Goal: Task Accomplishment & Management: Use online tool/utility

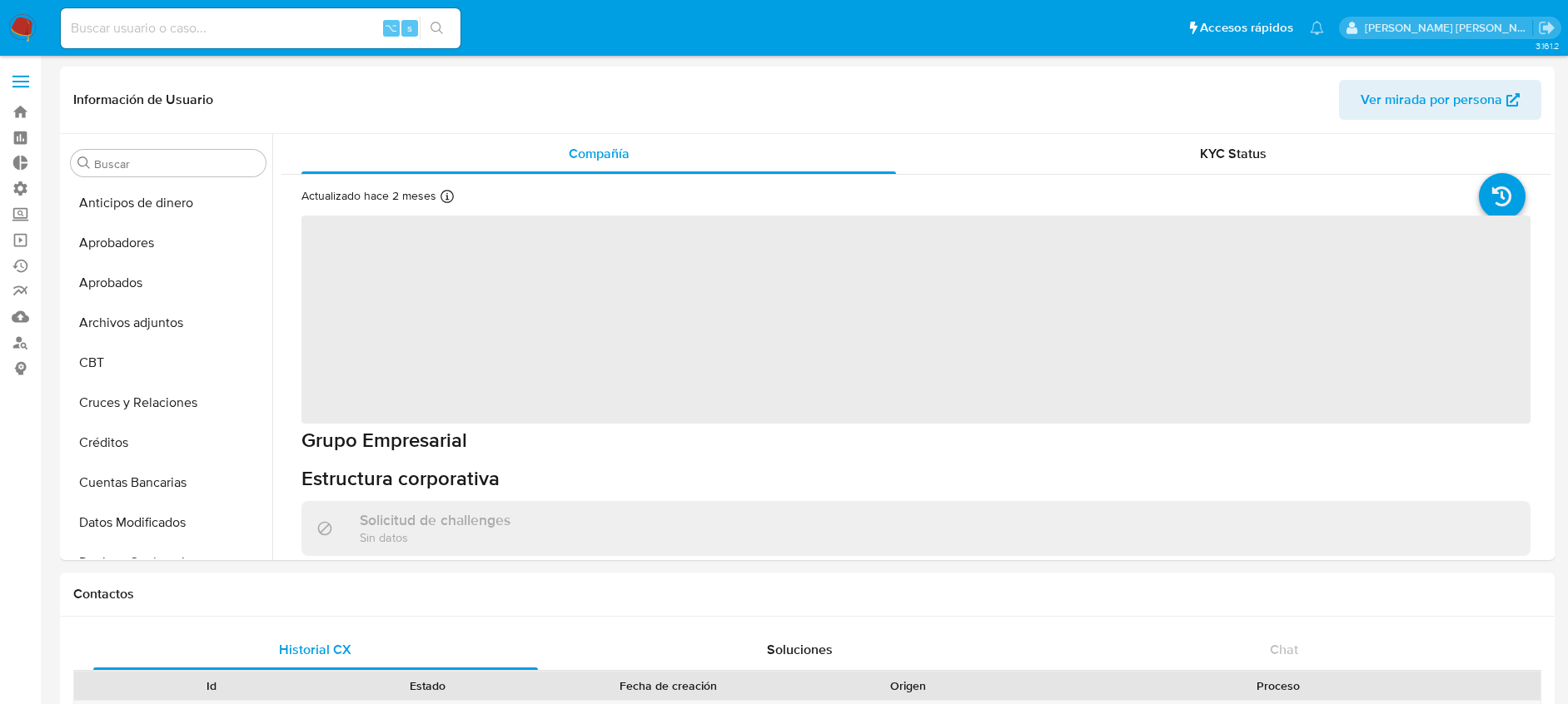
select select "10"
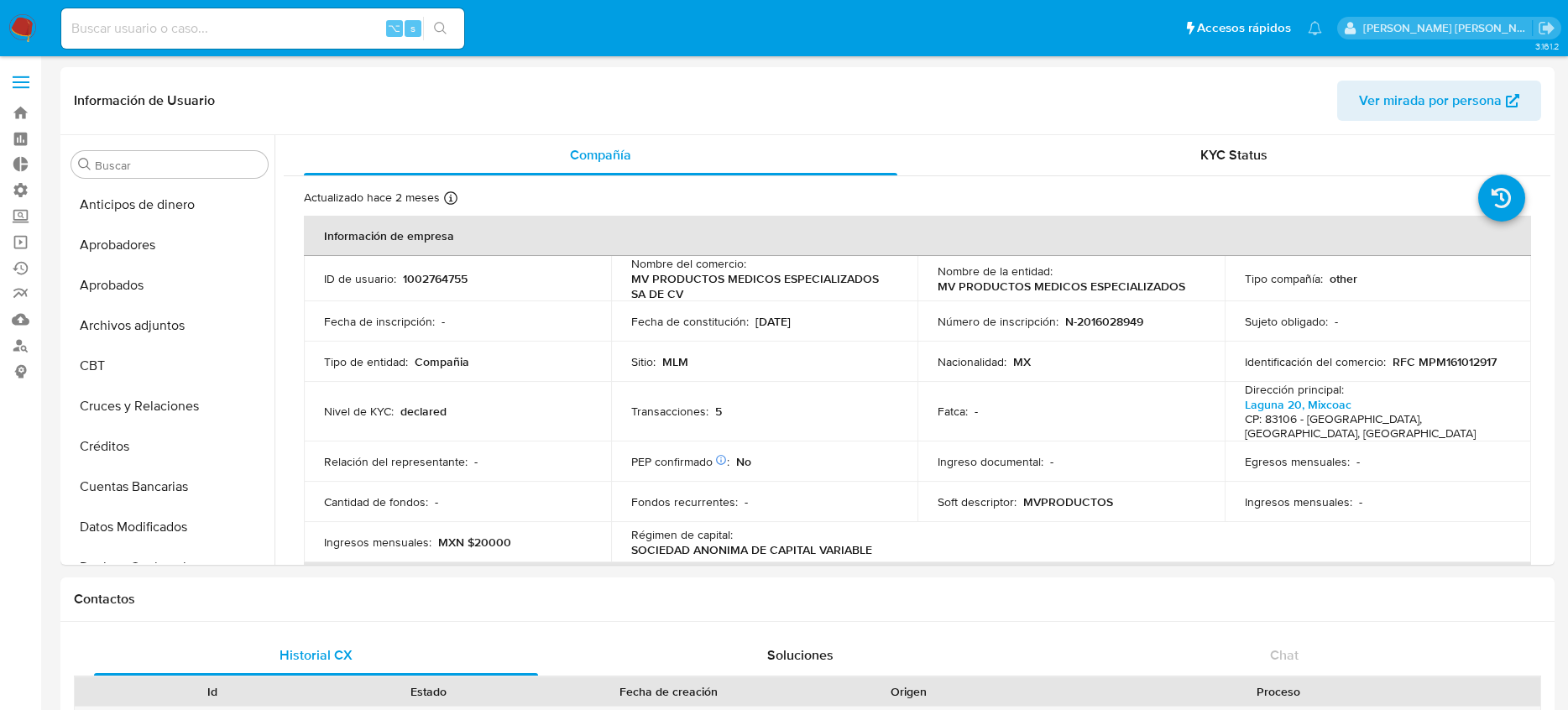
scroll to position [790, 0]
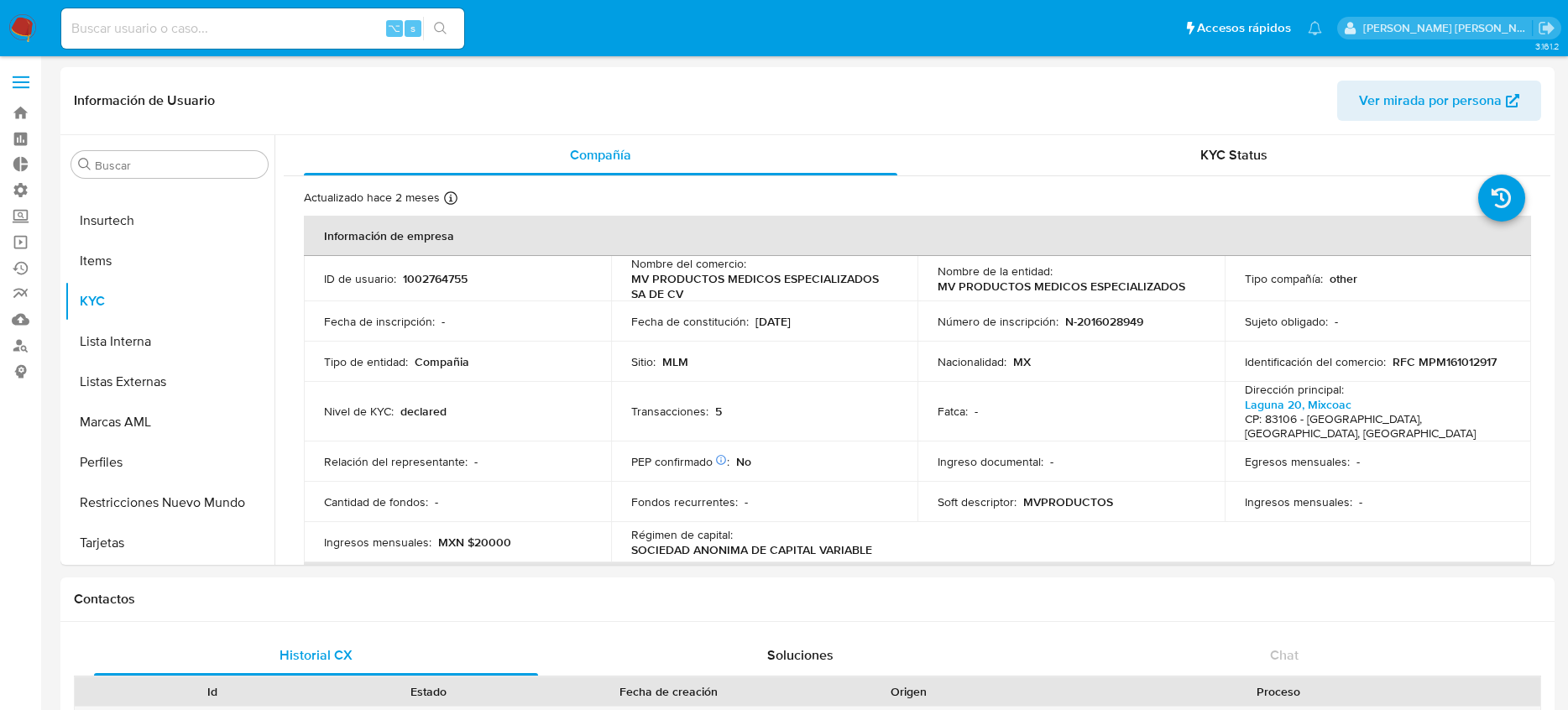
click at [8, 26] on nav "Pausado Ver notificaciones ⌥ s Accesos rápidos Presiona las siguientes teclas p…" at bounding box center [784, 28] width 1568 height 56
click at [23, 30] on img at bounding box center [22, 28] width 28 height 28
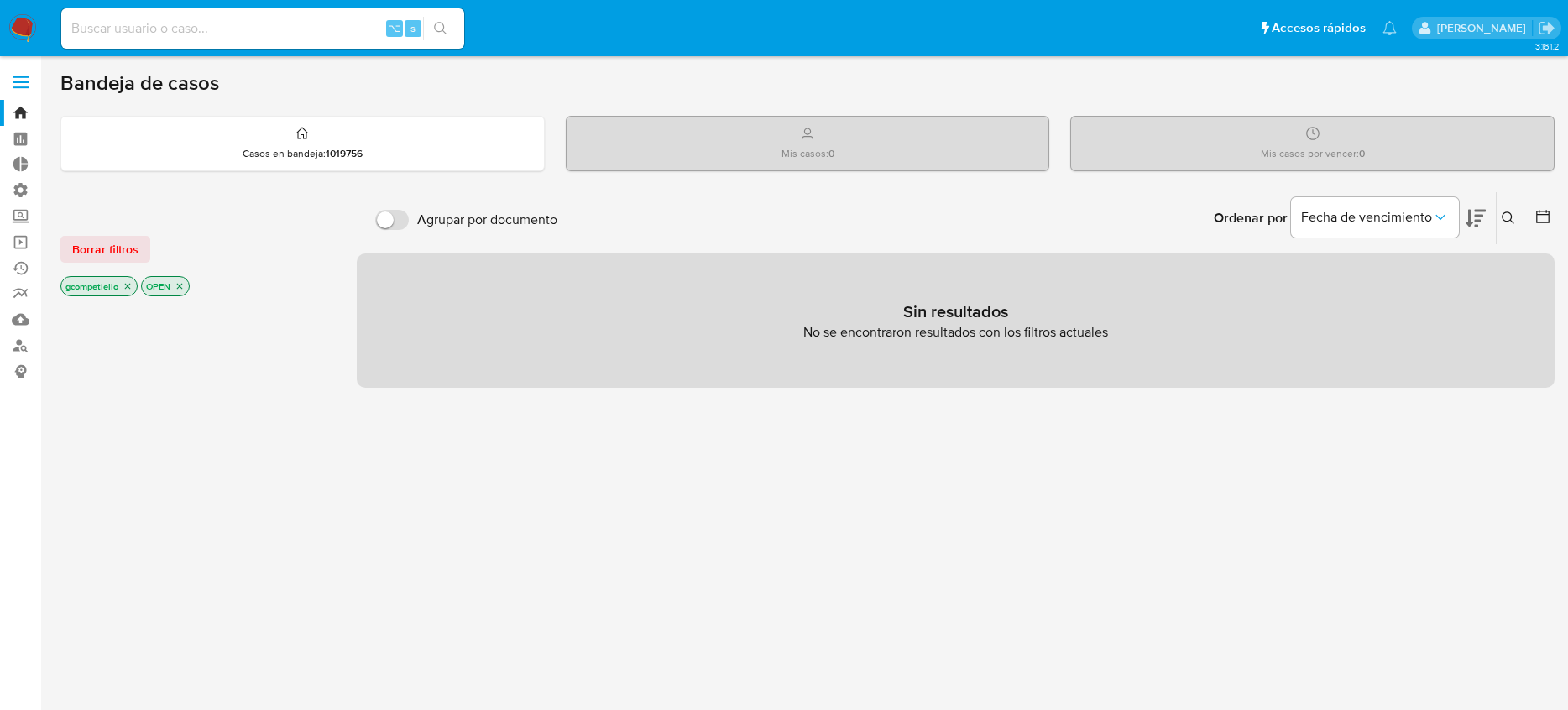
click at [131, 285] on icon "close-filter" at bounding box center [128, 287] width 10 height 10
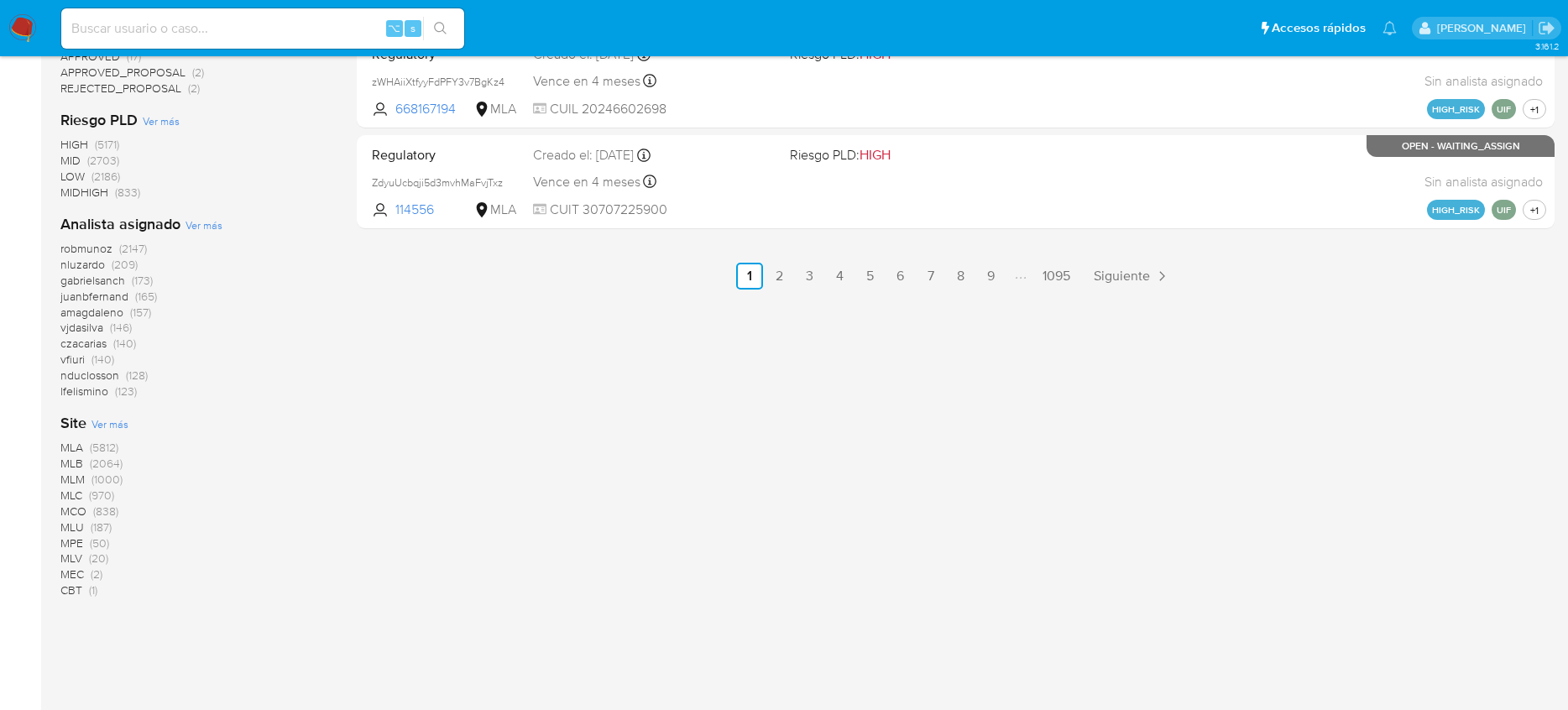
scroll to position [1066, 0]
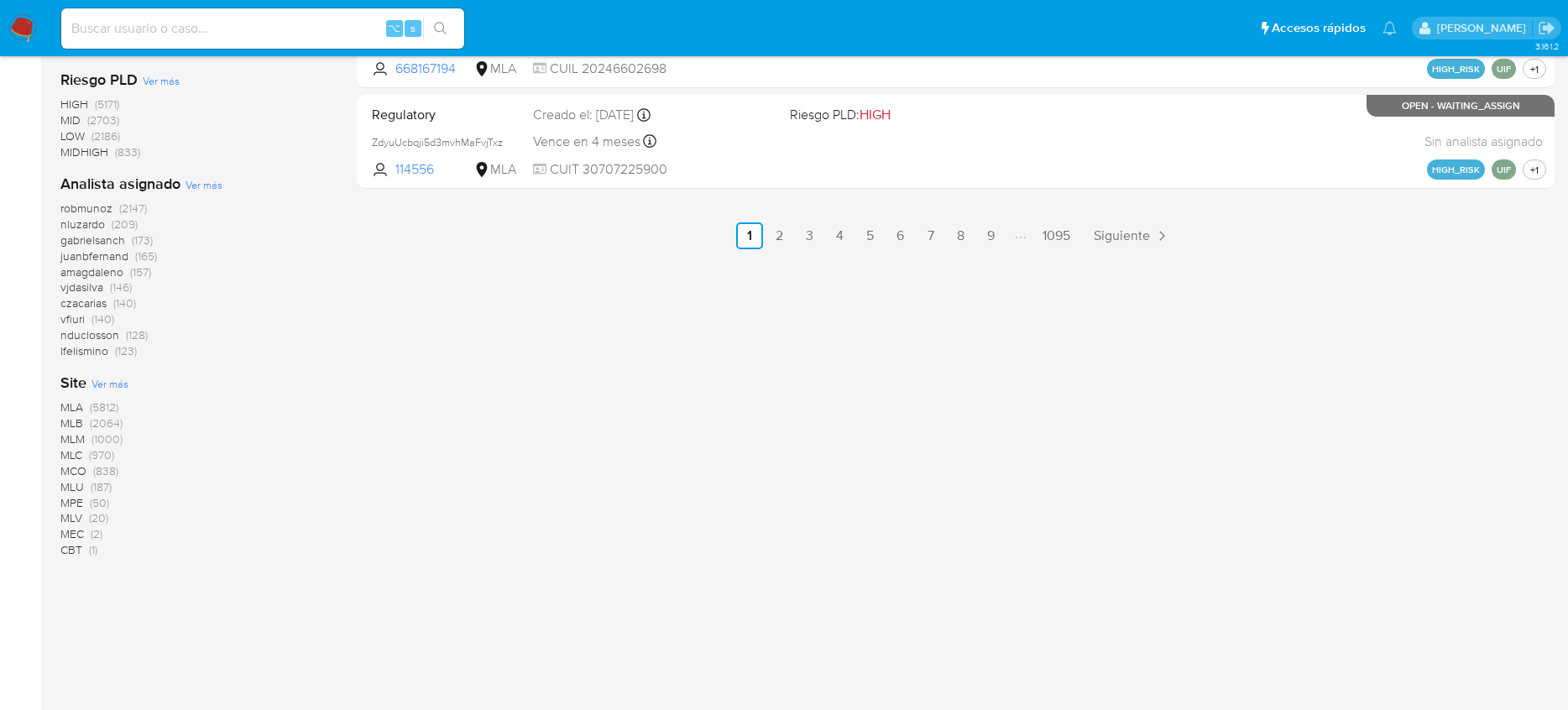
click at [83, 418] on span "MLB (2064)" at bounding box center [91, 423] width 62 height 16
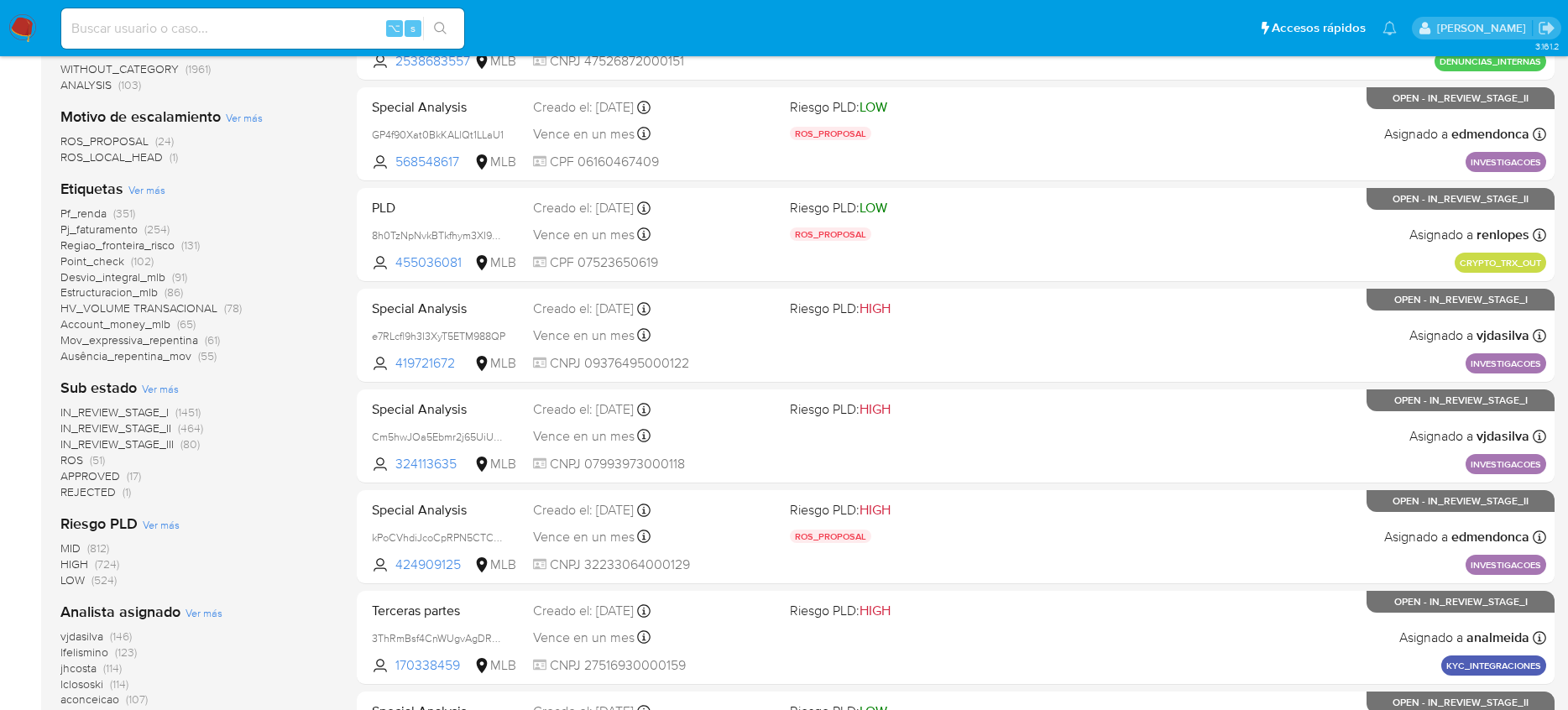
scroll to position [367, 0]
click at [79, 458] on span "ROS" at bounding box center [72, 461] width 23 height 17
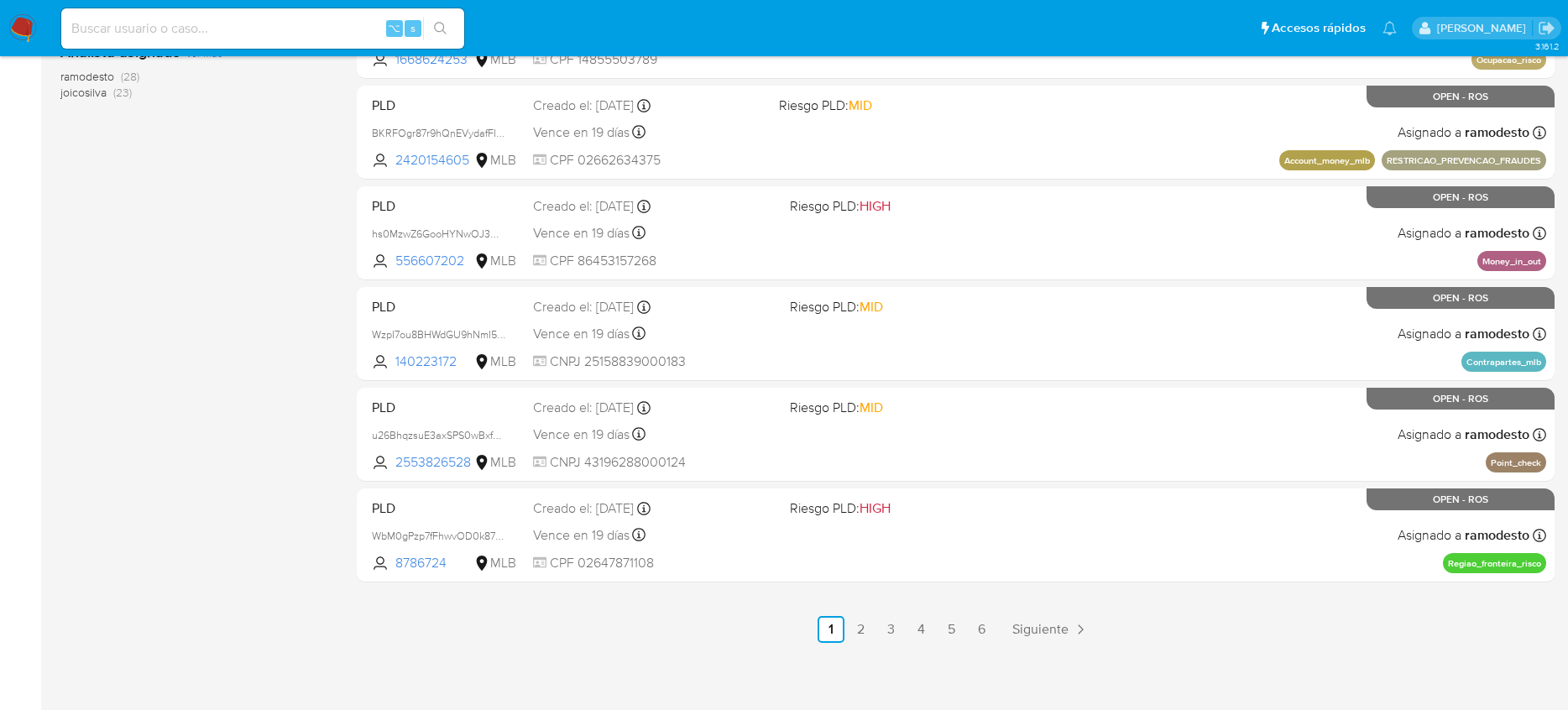
scroll to position [676, 0]
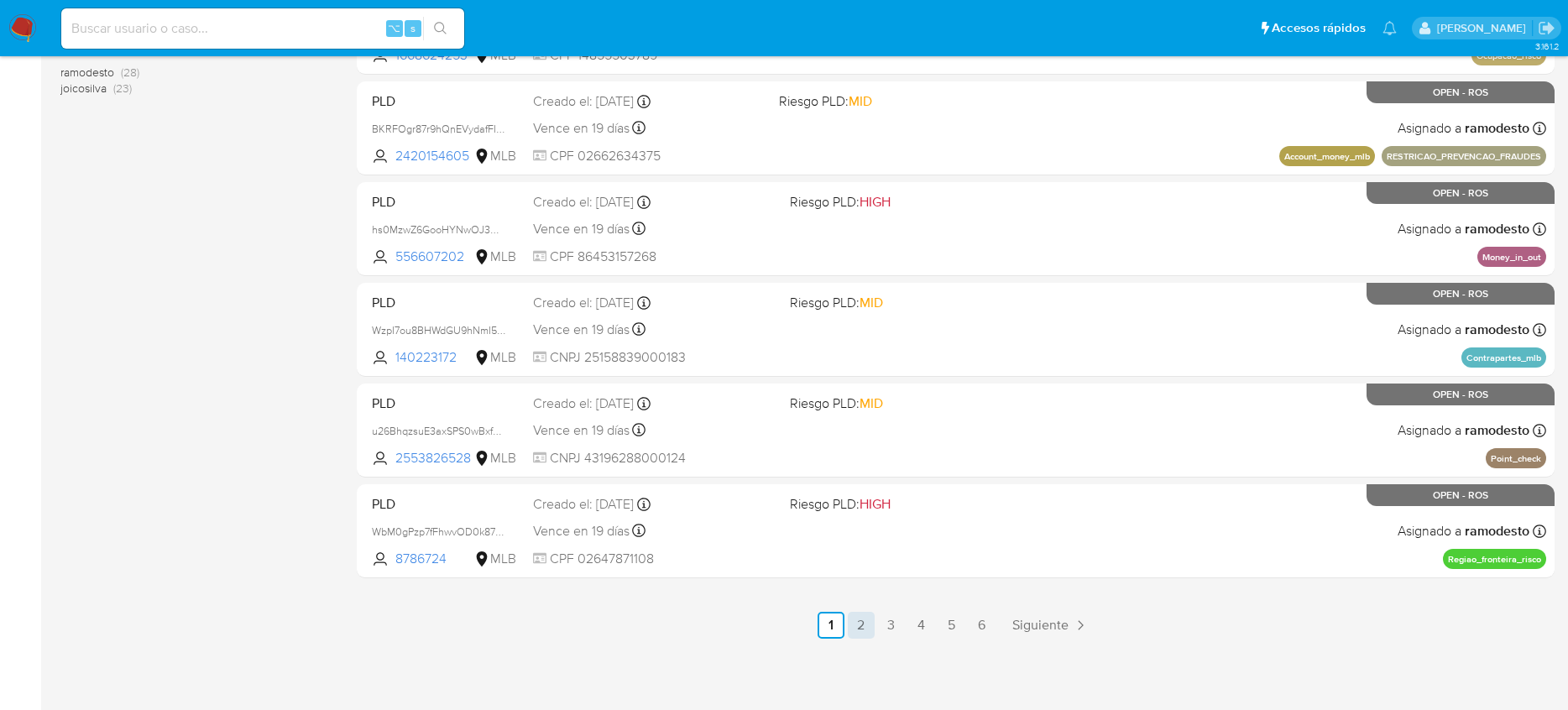
click at [860, 631] on link "2" at bounding box center [861, 625] width 26 height 26
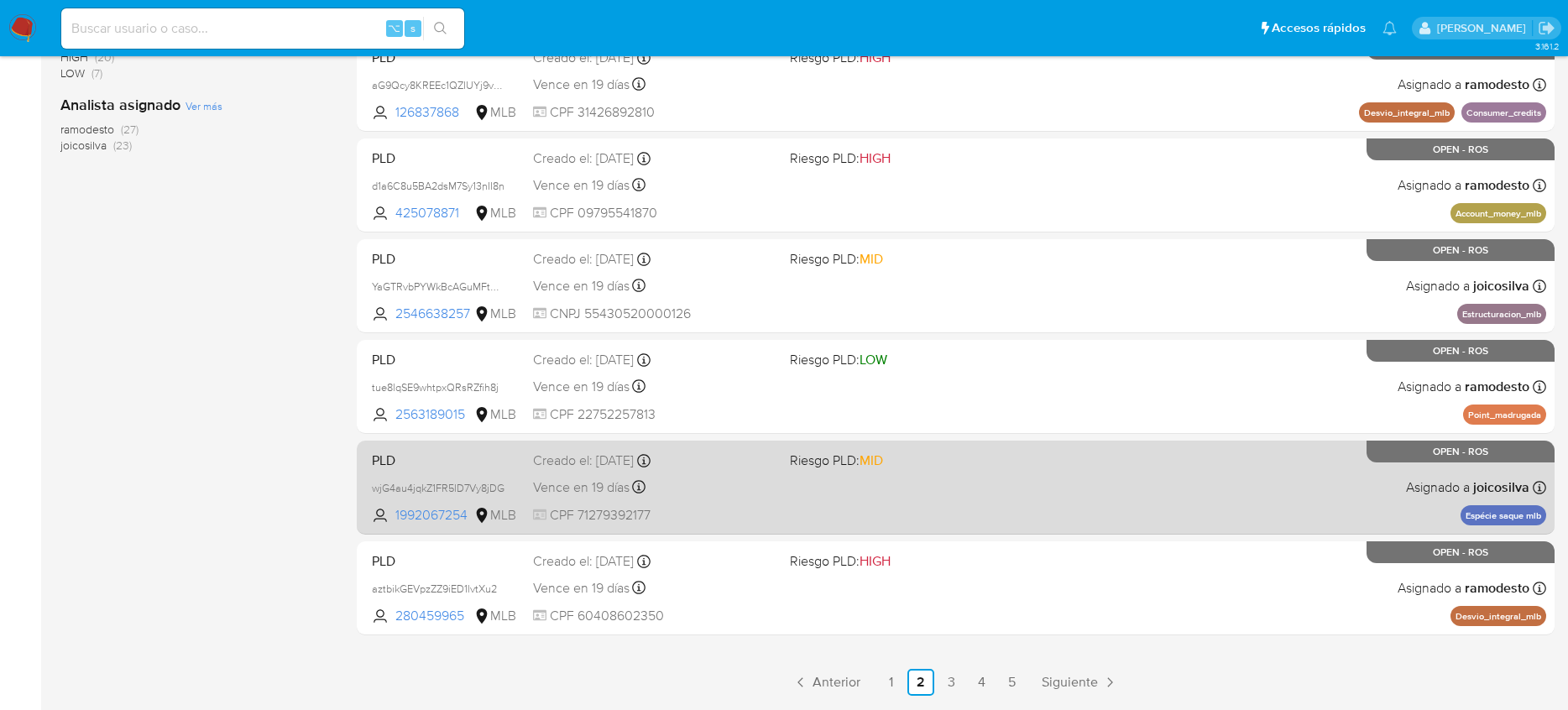
scroll to position [676, 0]
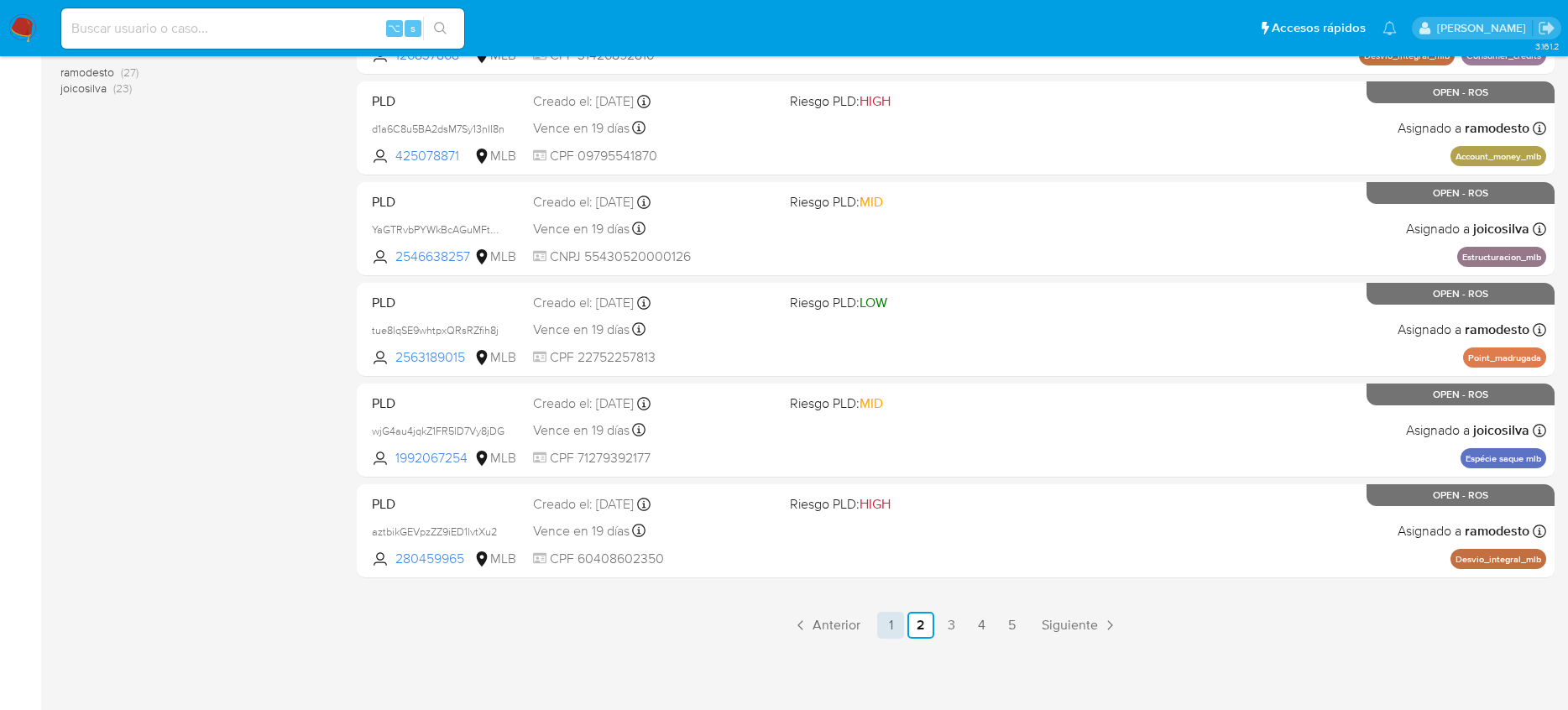
click at [885, 618] on link "1" at bounding box center [890, 625] width 26 height 26
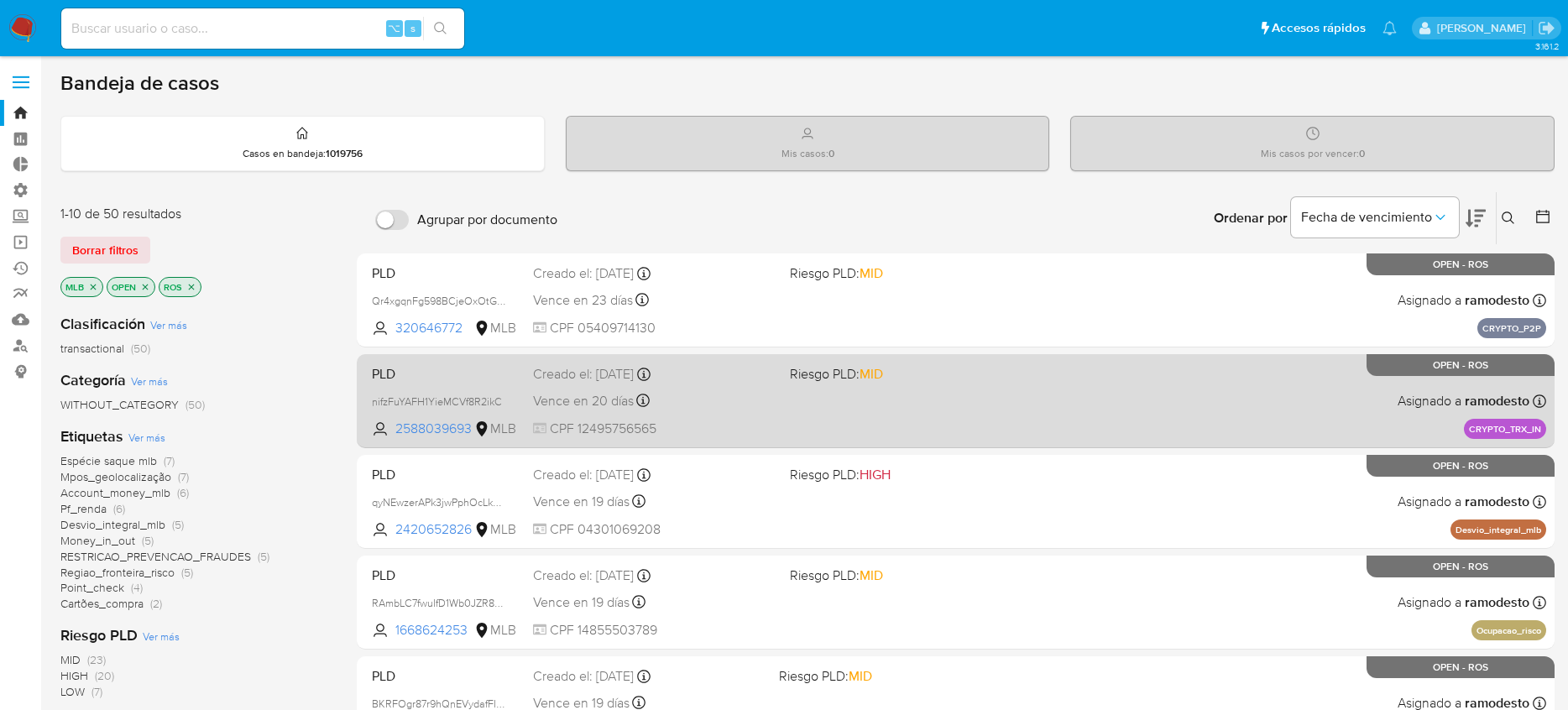
click at [735, 406] on div "Vence en 20 días Vence el [DATE] 20:45:42" at bounding box center [654, 401] width 243 height 23
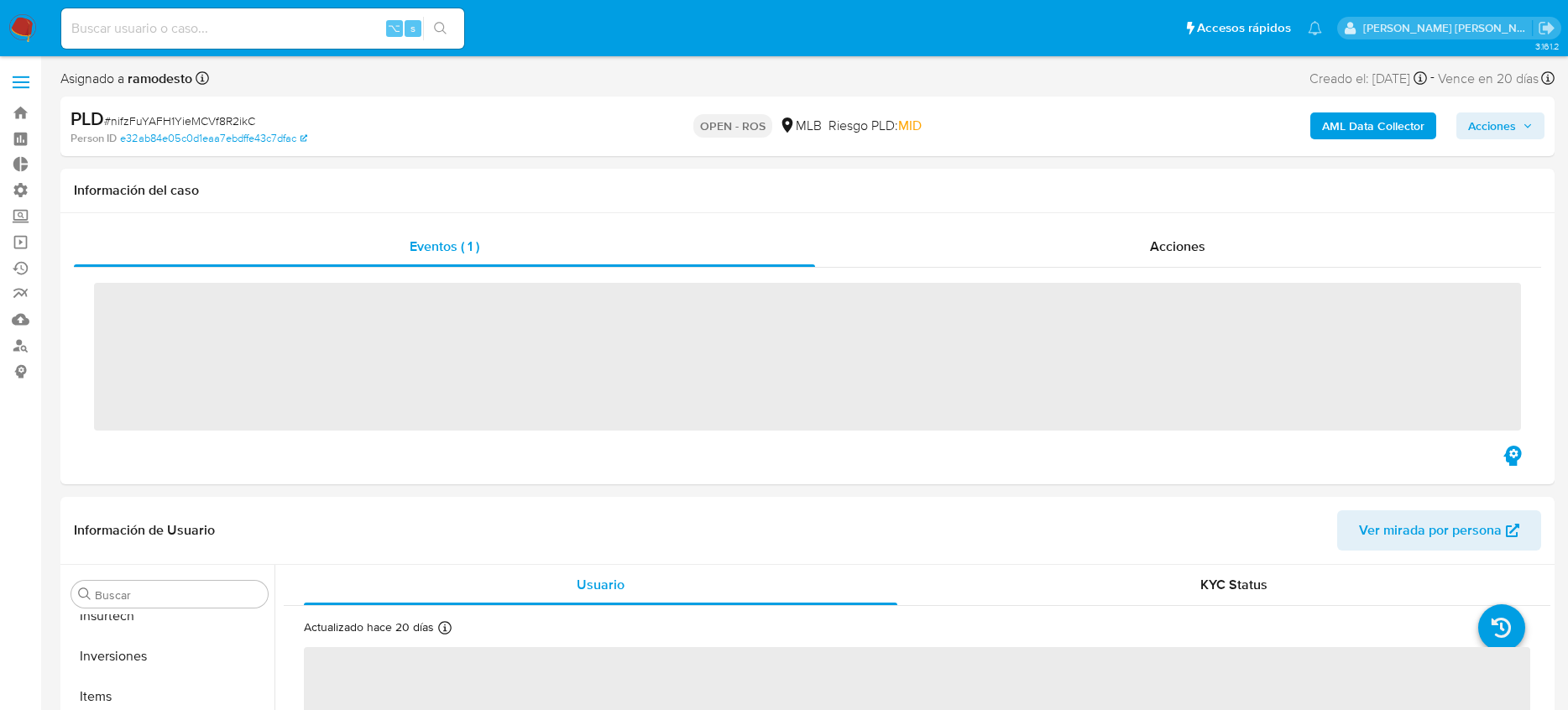
scroll to position [870, 0]
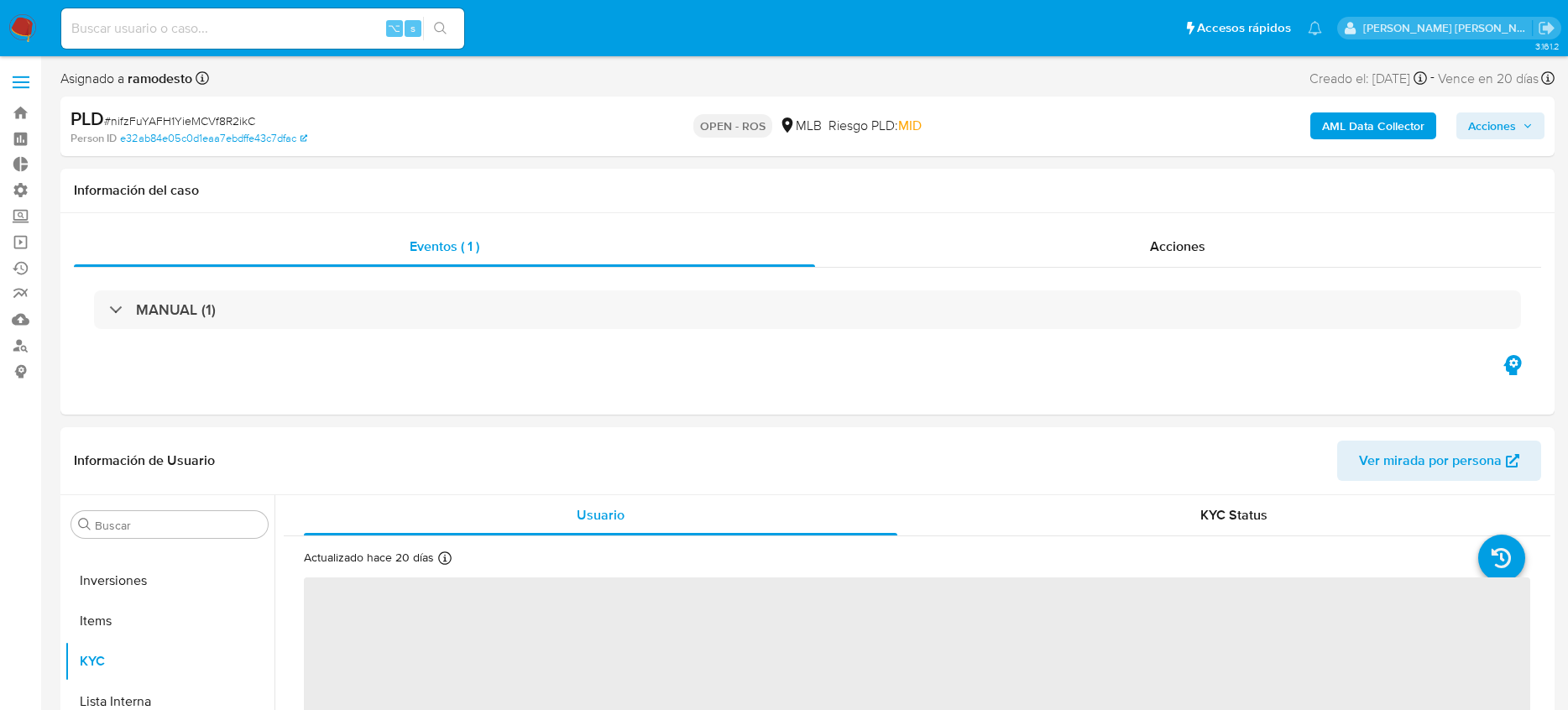
select select "10"
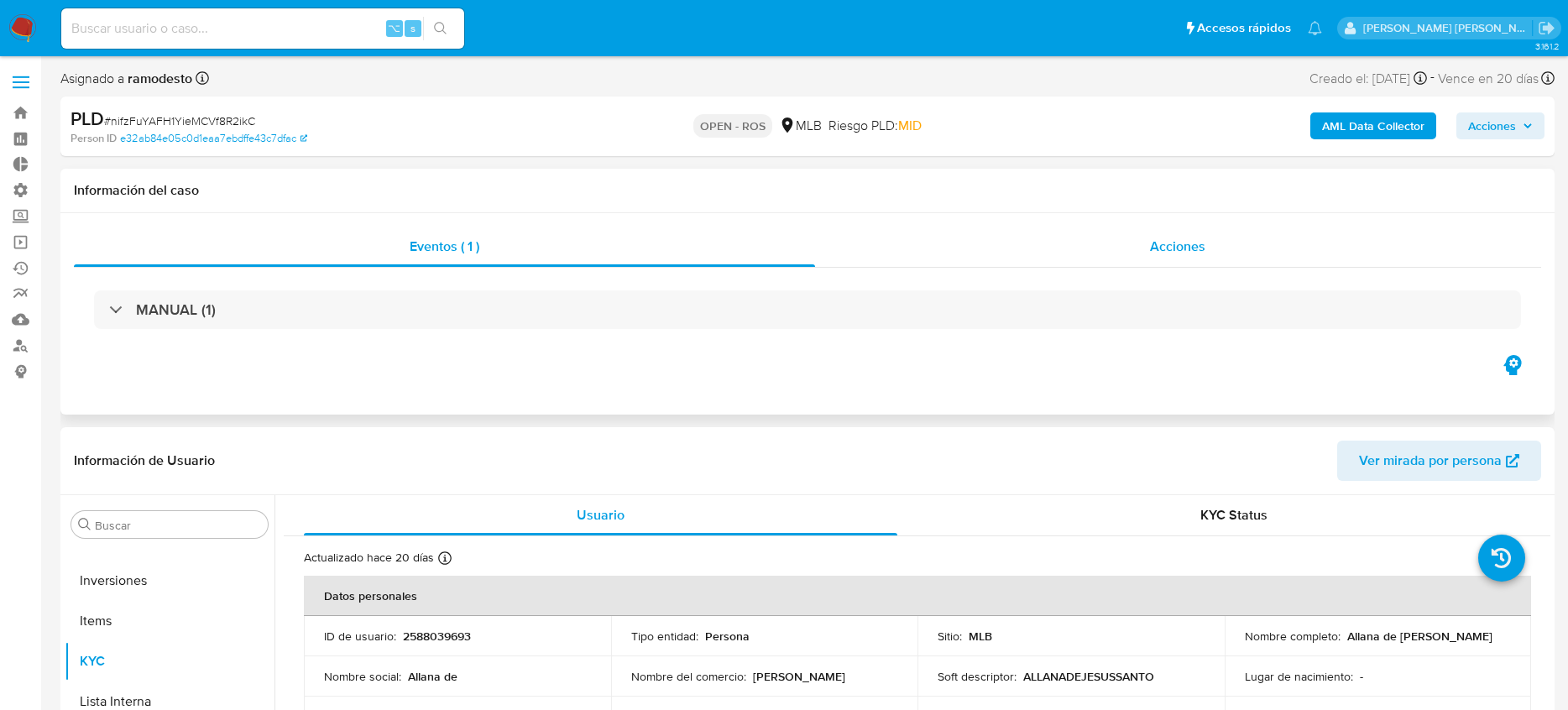
click at [1071, 258] on div "Acciones" at bounding box center [1178, 247] width 727 height 40
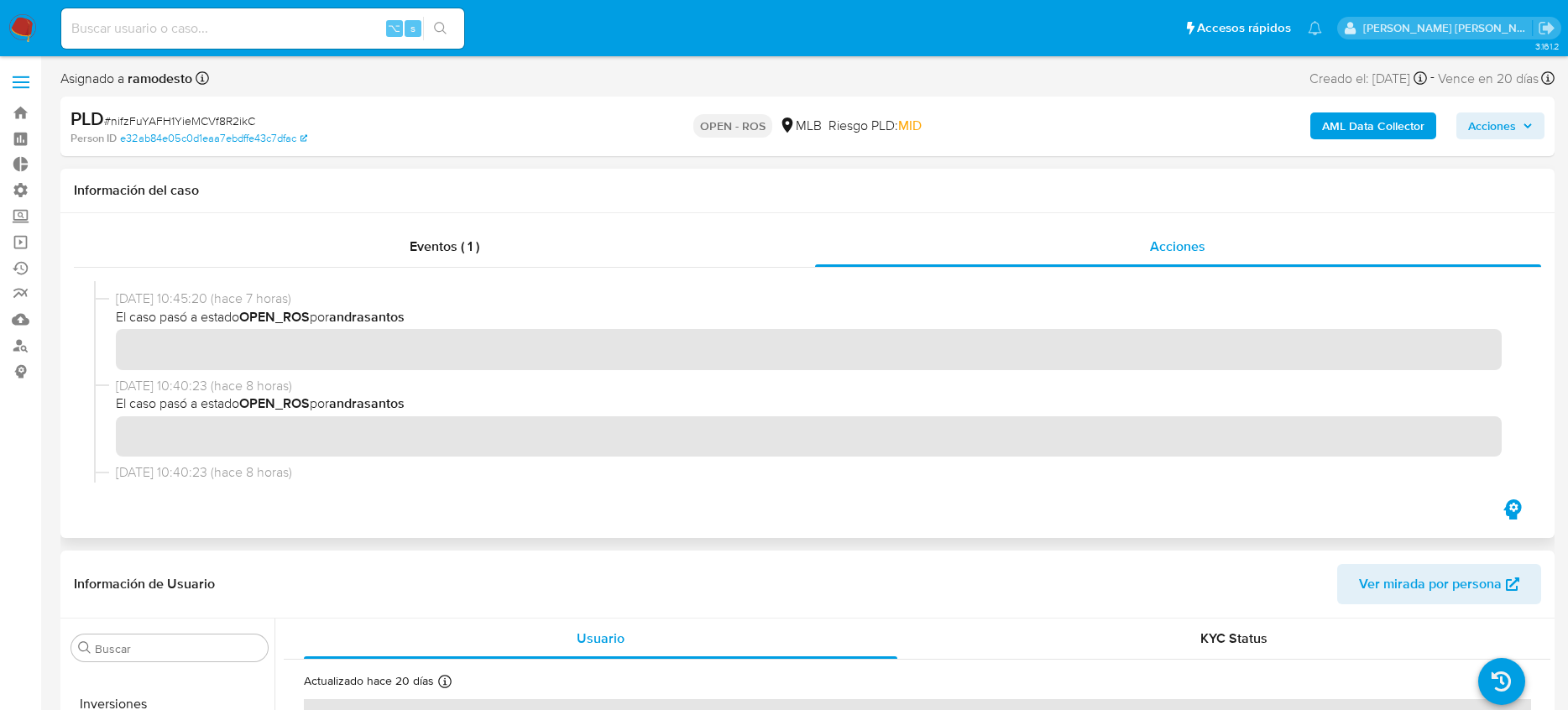
scroll to position [0, 0]
